Goal: Information Seeking & Learning: Learn about a topic

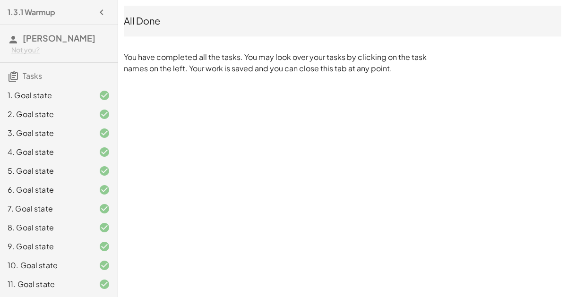
click at [70, 92] on div "1. Goal state" at bounding box center [46, 95] width 76 height 11
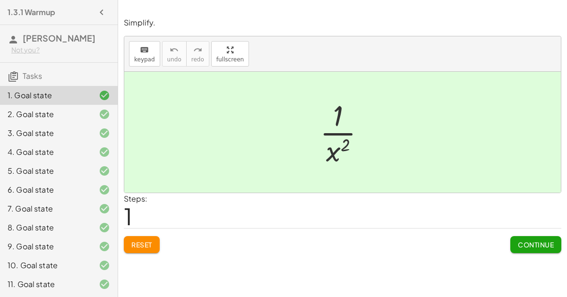
click at [78, 110] on div "2. Goal state" at bounding box center [46, 114] width 76 height 11
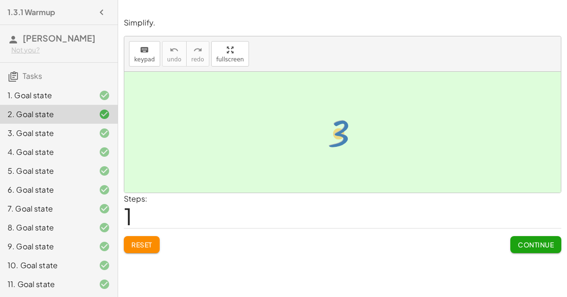
click at [346, 131] on div at bounding box center [346, 132] width 48 height 47
click at [96, 129] on div at bounding box center [97, 132] width 26 height 11
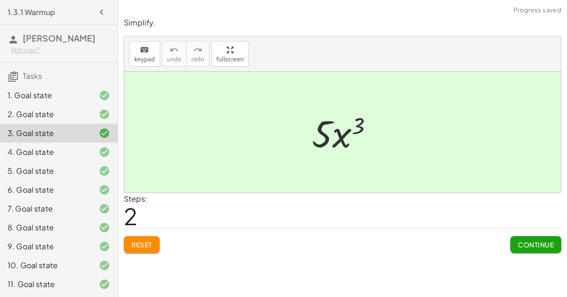
click at [81, 144] on div "4. Goal state" at bounding box center [59, 152] width 118 height 19
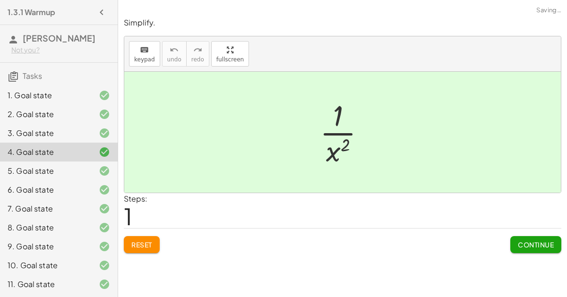
scroll to position [188, 0]
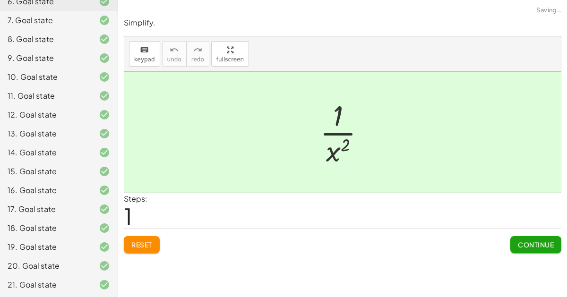
click at [61, 284] on div "21. Goal state" at bounding box center [46, 284] width 76 height 11
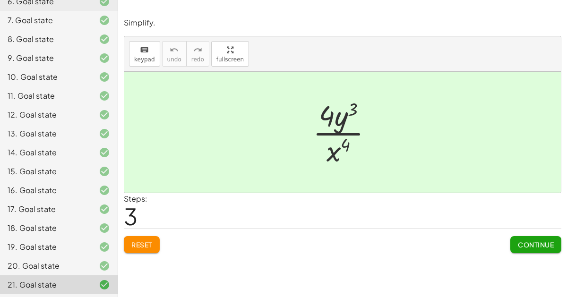
scroll to position [0, 0]
